Goal: Information Seeking & Learning: Learn about a topic

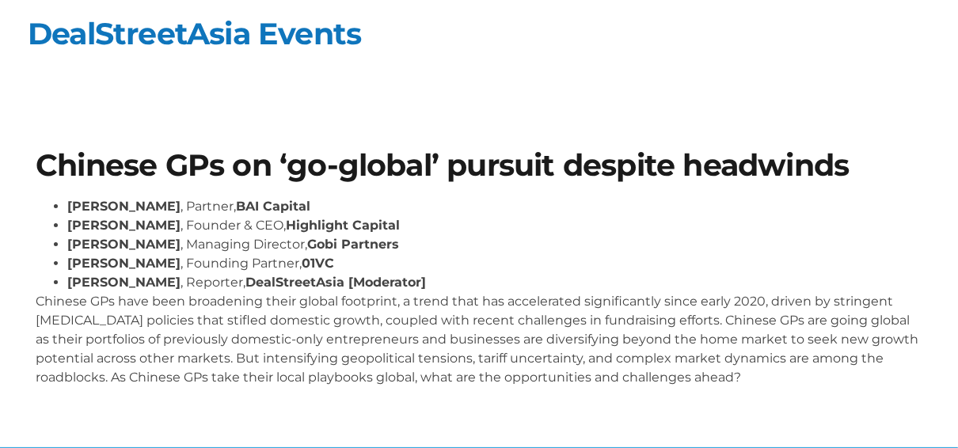
click at [179, 313] on p "Chinese GPs have been broadening their global footprint, a trend that has accel…" at bounding box center [479, 339] width 887 height 95
click at [179, 312] on p "Chinese GPs have been broadening their global footprint, a trend that has accel…" at bounding box center [479, 339] width 887 height 95
click at [178, 312] on p "Chinese GPs have been broadening their global footprint, a trend that has accel…" at bounding box center [479, 339] width 887 height 95
click at [193, 310] on p "Chinese GPs have been broadening their global footprint, a trend that has accel…" at bounding box center [479, 339] width 887 height 95
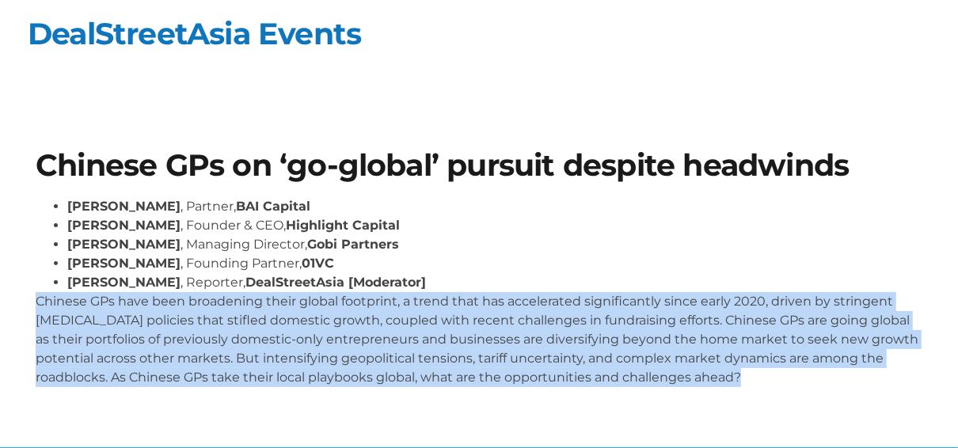
click at [193, 310] on p "Chinese GPs have been broadening their global footprint, a trend that has accel…" at bounding box center [479, 339] width 887 height 95
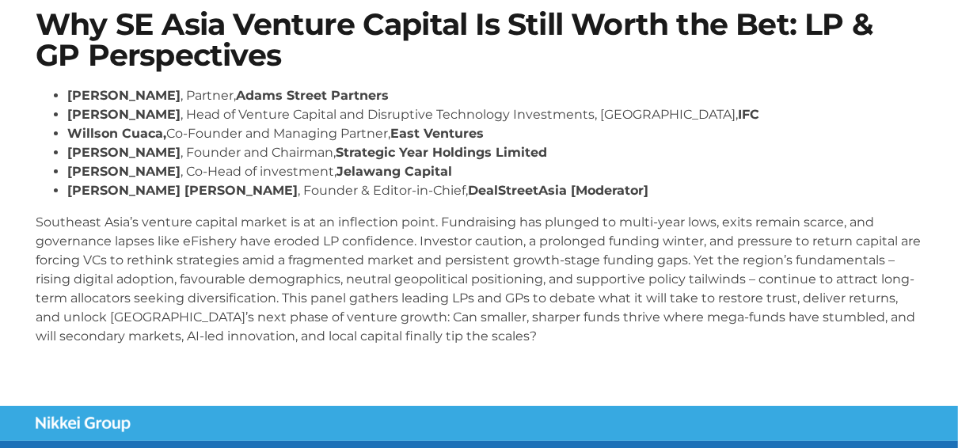
scroll to position [190, 0]
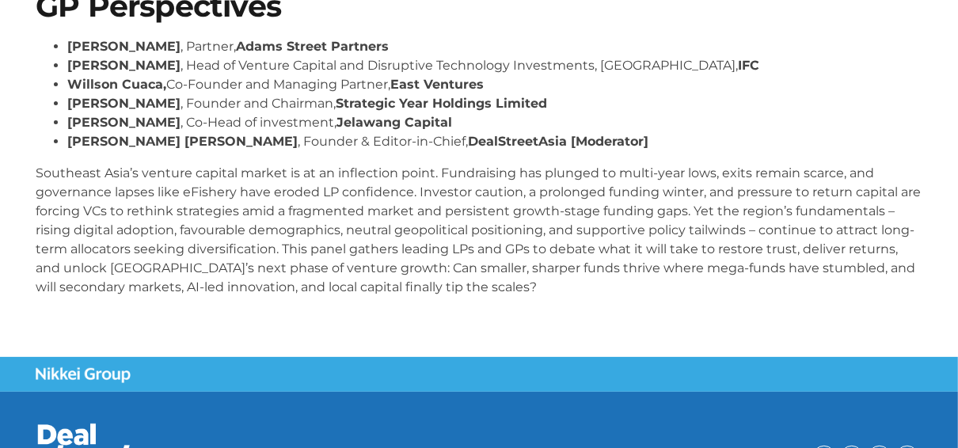
click at [246, 204] on p "Southeast Asia’s venture capital market is at an inflection point. Fundraising …" at bounding box center [479, 230] width 887 height 133
click at [246, 203] on p "Southeast Asia’s venture capital market is at an inflection point. Fundraising …" at bounding box center [479, 230] width 887 height 133
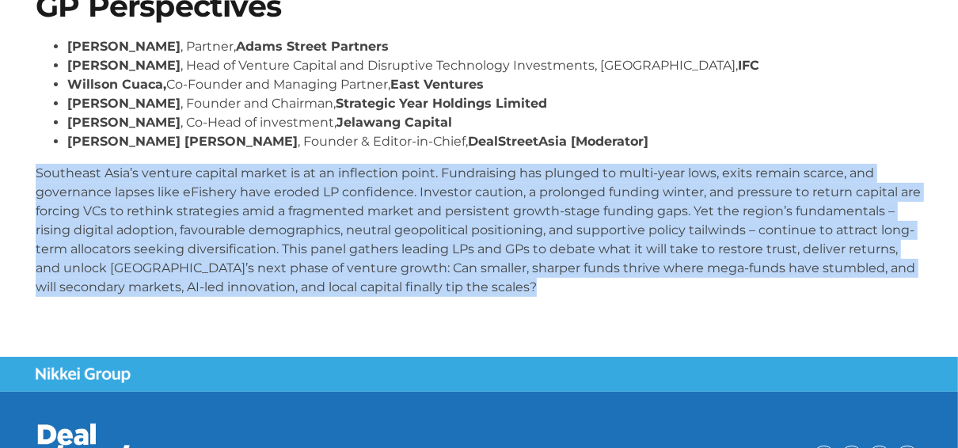
click at [246, 203] on p "Southeast Asia’s venture capital market is at an inflection point. Fundraising …" at bounding box center [479, 230] width 887 height 133
